Goal: Task Accomplishment & Management: Use online tool/utility

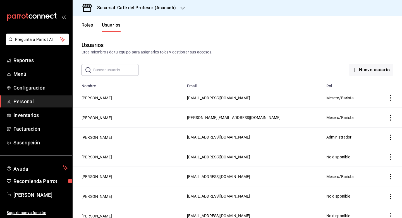
scroll to position [115, 0]
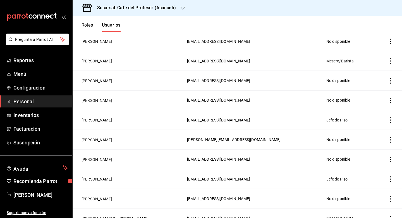
click at [37, 103] on span "Personal" at bounding box center [40, 102] width 54 height 8
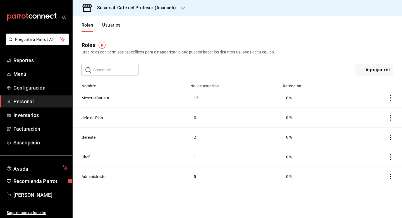
click at [120, 23] on button "Usuarios" at bounding box center [111, 27] width 18 height 10
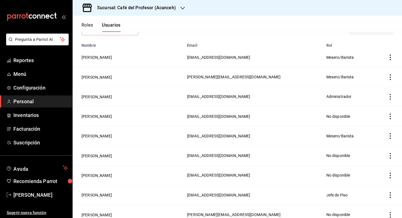
scroll to position [41, 0]
click at [32, 62] on span "Reportes" at bounding box center [40, 60] width 54 height 8
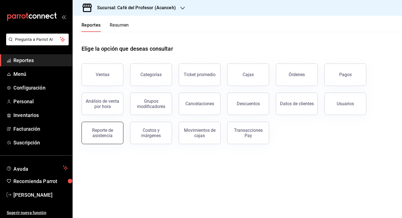
click at [113, 134] on div "Reporte de asistencia" at bounding box center [102, 132] width 35 height 11
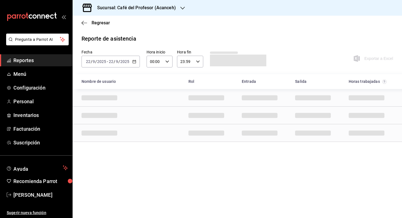
click at [134, 62] on icon "button" at bounding box center [134, 62] width 4 height 4
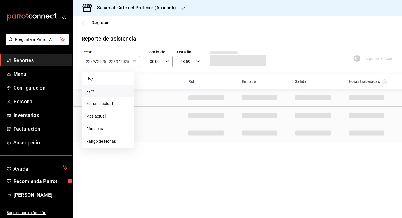
click at [95, 92] on span "Ayer" at bounding box center [107, 91] width 43 height 6
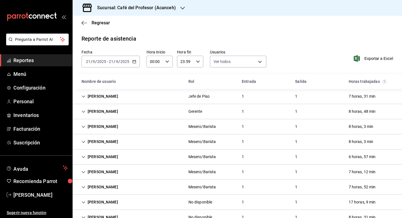
click at [131, 63] on div "[DATE] [DATE] - [DATE] [DATE]" at bounding box center [111, 62] width 58 height 12
click at [311, 56] on div "Fecha [DATE] [DATE] - [DATE] [DATE] Hora inicio 00:00 Hora inicio Hora fin 23:5…" at bounding box center [238, 61] width 330 height 25
click at [193, 98] on div "Jefe de Piso" at bounding box center [200, 96] width 22 height 6
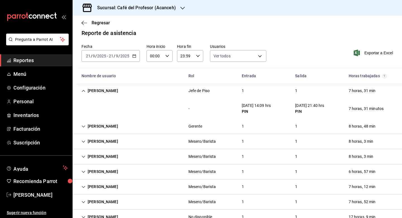
scroll to position [5, 0]
